Goal: Entertainment & Leisure: Consume media (video, audio)

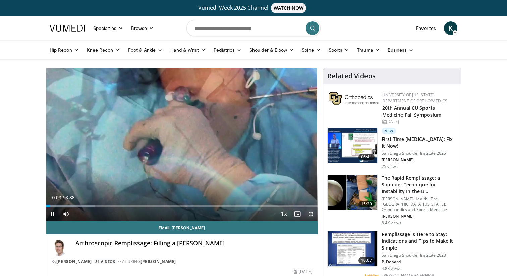
click at [312, 215] on span "Video Player" at bounding box center [310, 213] width 13 height 13
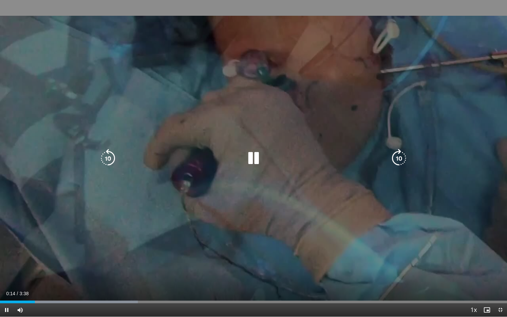
click at [238, 167] on div "10 seconds Tap to unmute" at bounding box center [253, 158] width 507 height 316
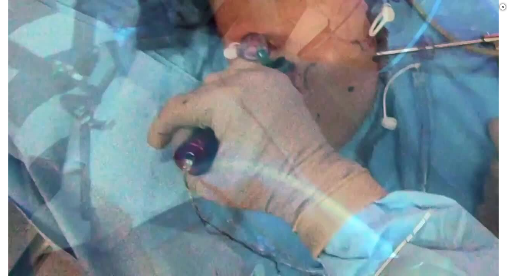
scroll to position [105, 0]
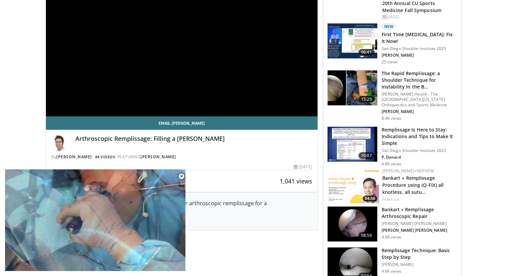
click at [413, 137] on h3 "Remplissage Is Here to Stay: Indications and Tips to Make It Simple" at bounding box center [418, 136] width 75 height 20
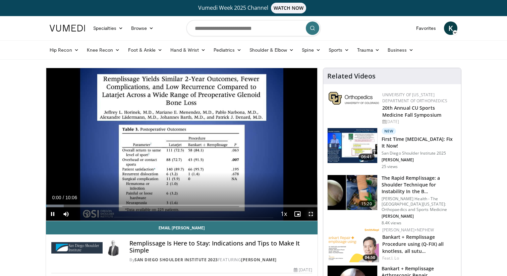
click at [310, 212] on span "Video Player" at bounding box center [310, 213] width 13 height 13
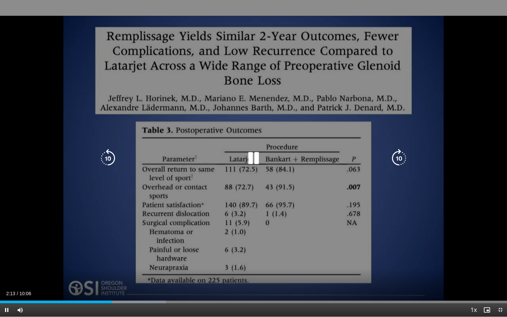
click at [255, 161] on icon "Video Player" at bounding box center [253, 158] width 19 height 19
click at [250, 162] on icon "Video Player" at bounding box center [253, 158] width 19 height 19
click at [254, 156] on icon "Video Player" at bounding box center [253, 158] width 19 height 19
click at [253, 156] on icon "Video Player" at bounding box center [253, 158] width 19 height 19
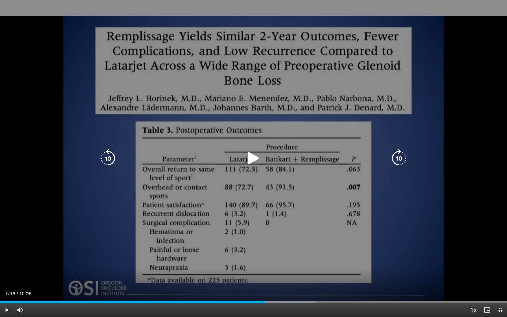
click at [257, 162] on icon "Video Player" at bounding box center [253, 158] width 19 height 19
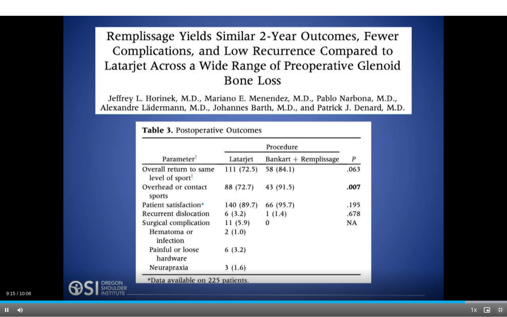
click at [500, 276] on span "Video Player" at bounding box center [499, 309] width 13 height 13
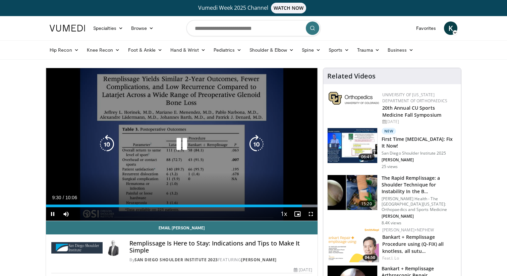
click at [183, 148] on icon "Video Player" at bounding box center [181, 144] width 19 height 19
click at [181, 141] on icon "Video Player" at bounding box center [181, 144] width 19 height 19
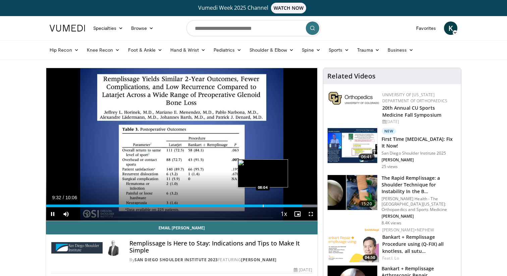
click at [263, 206] on div "Progress Bar" at bounding box center [263, 205] width 1 height 3
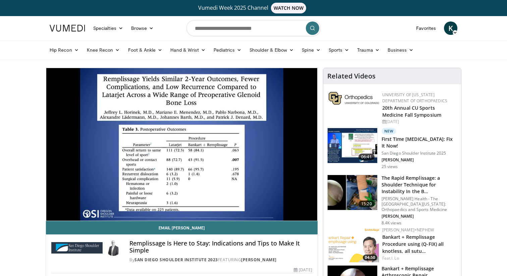
click at [179, 141] on div "30 seconds Tap to unmute" at bounding box center [182, 144] width 272 height 153
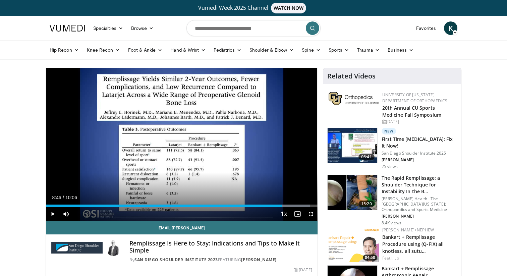
click at [179, 141] on div "30 seconds Tap to unmute" at bounding box center [182, 144] width 272 height 153
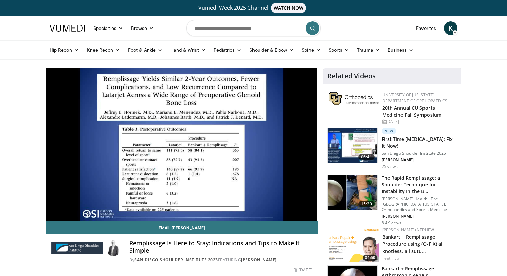
click at [180, 143] on div "30 seconds Tap to unmute" at bounding box center [182, 144] width 272 height 153
